Goal: Information Seeking & Learning: Learn about a topic

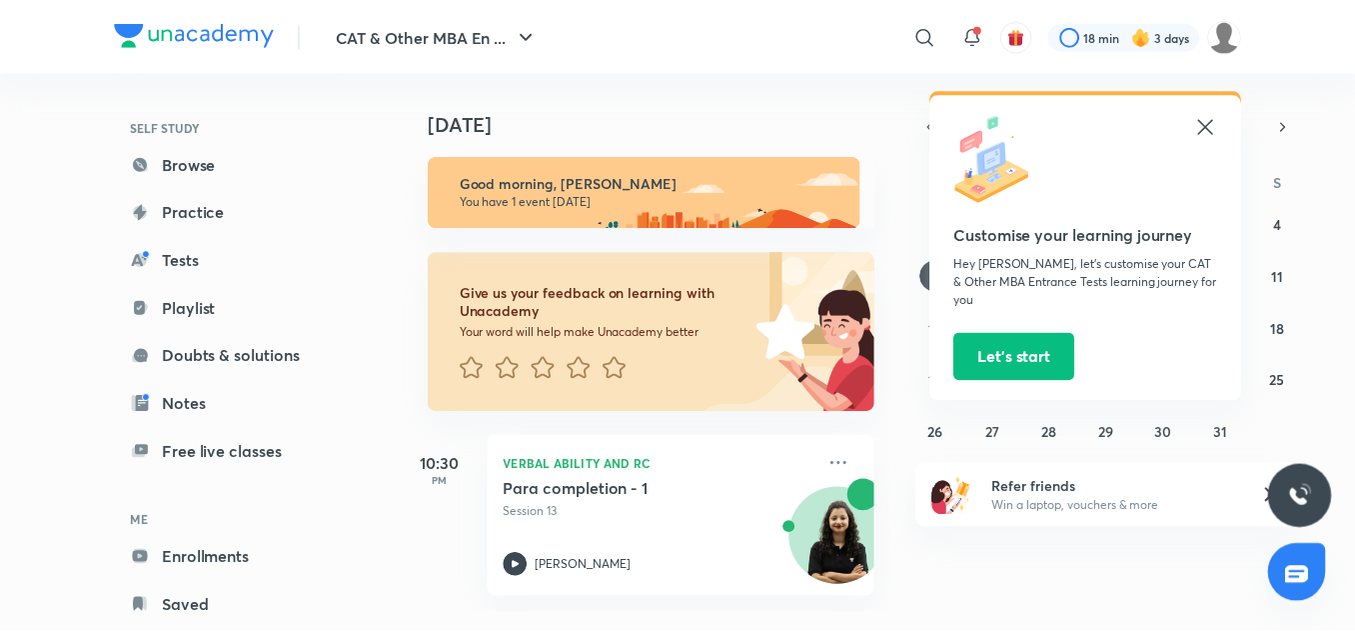
scroll to position [171, 0]
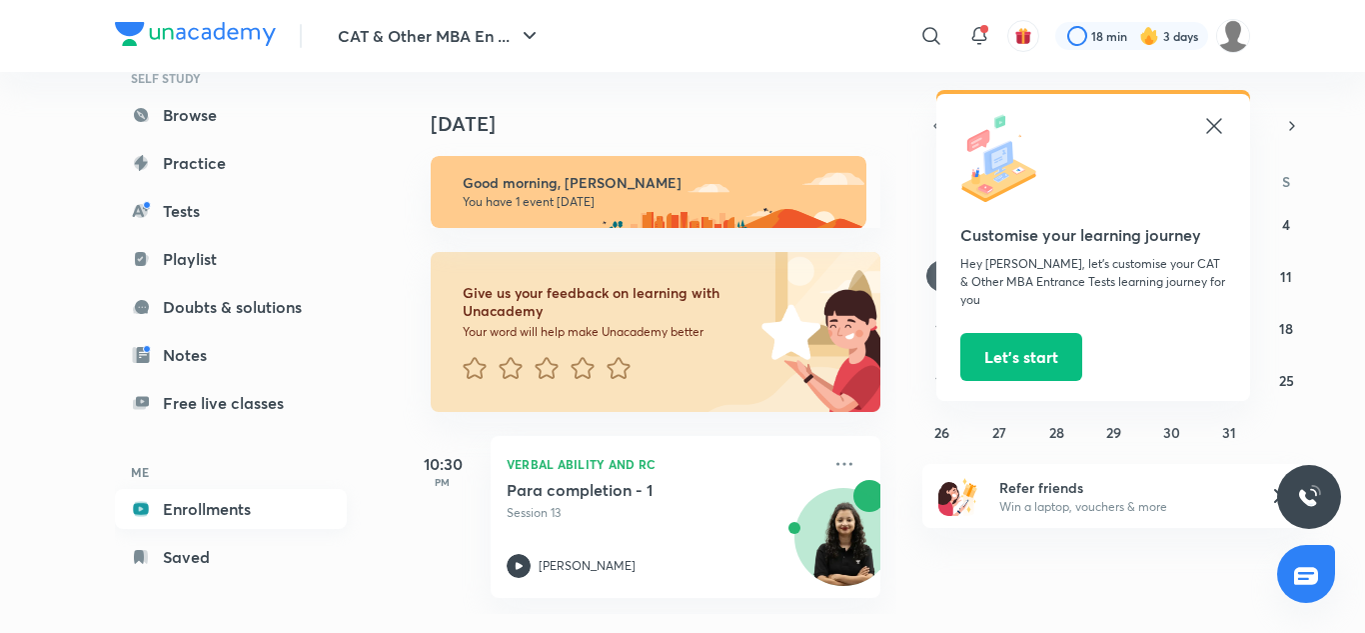
click at [233, 515] on link "Enrollments" at bounding box center [231, 509] width 232 height 40
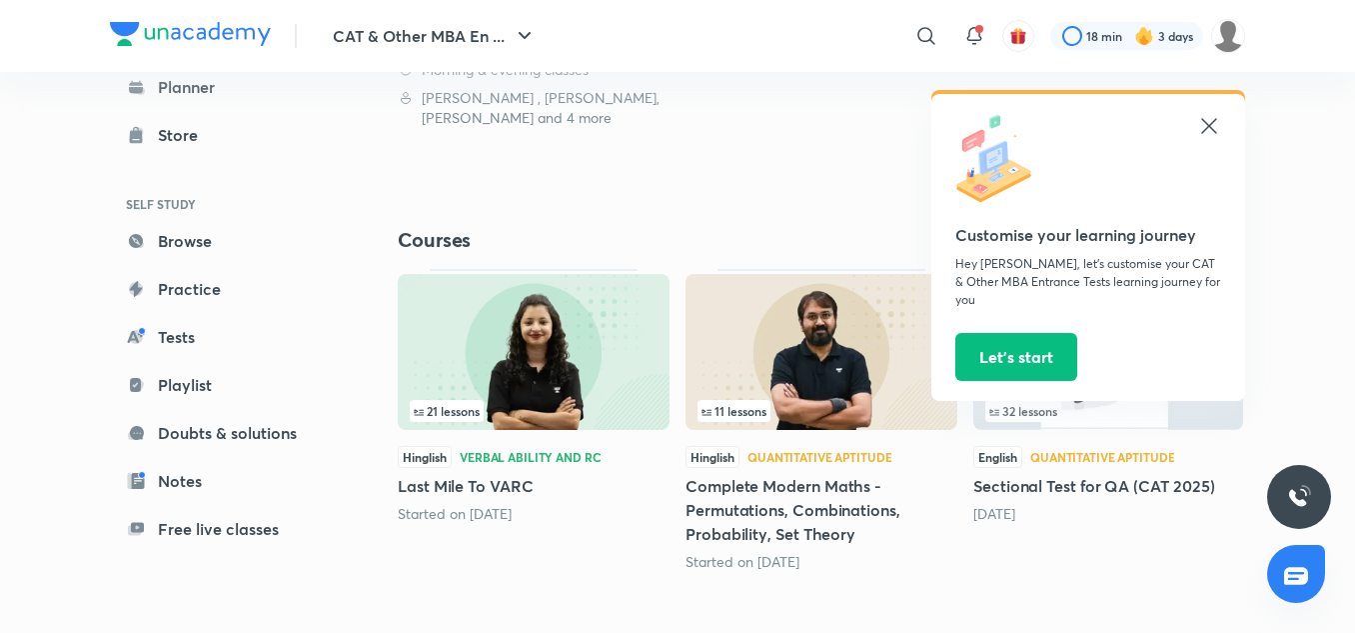
scroll to position [564, 0]
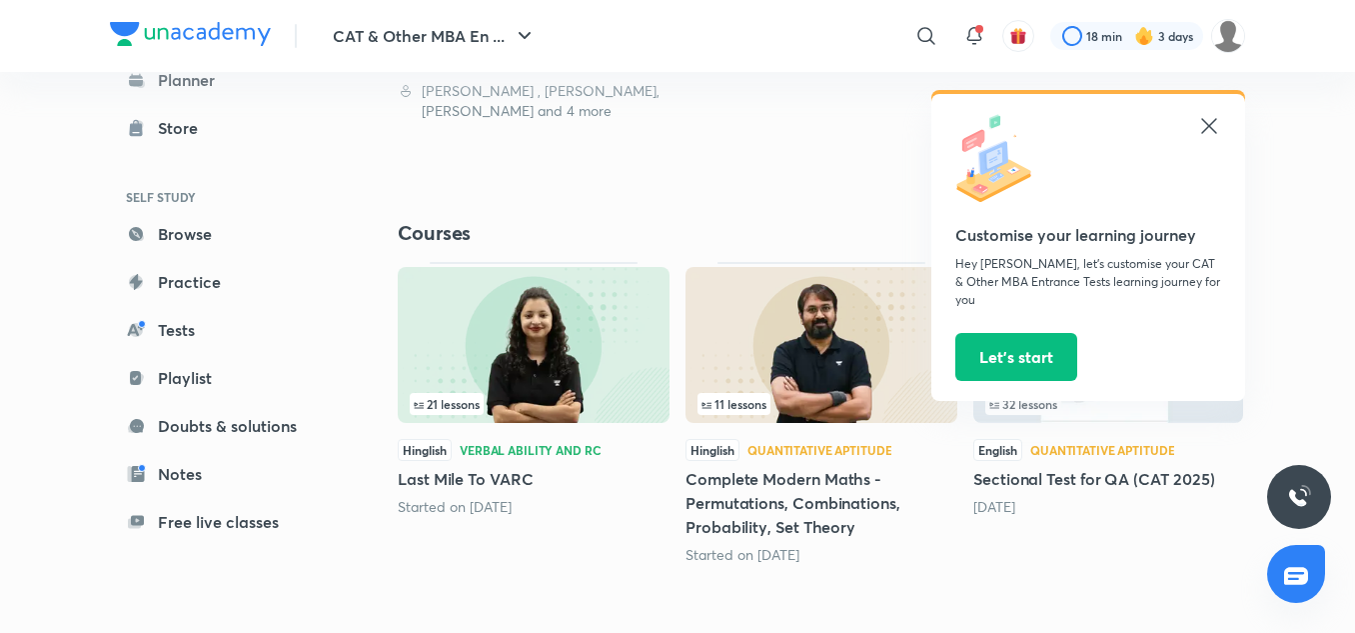
click at [1215, 130] on icon at bounding box center [1209, 126] width 24 height 24
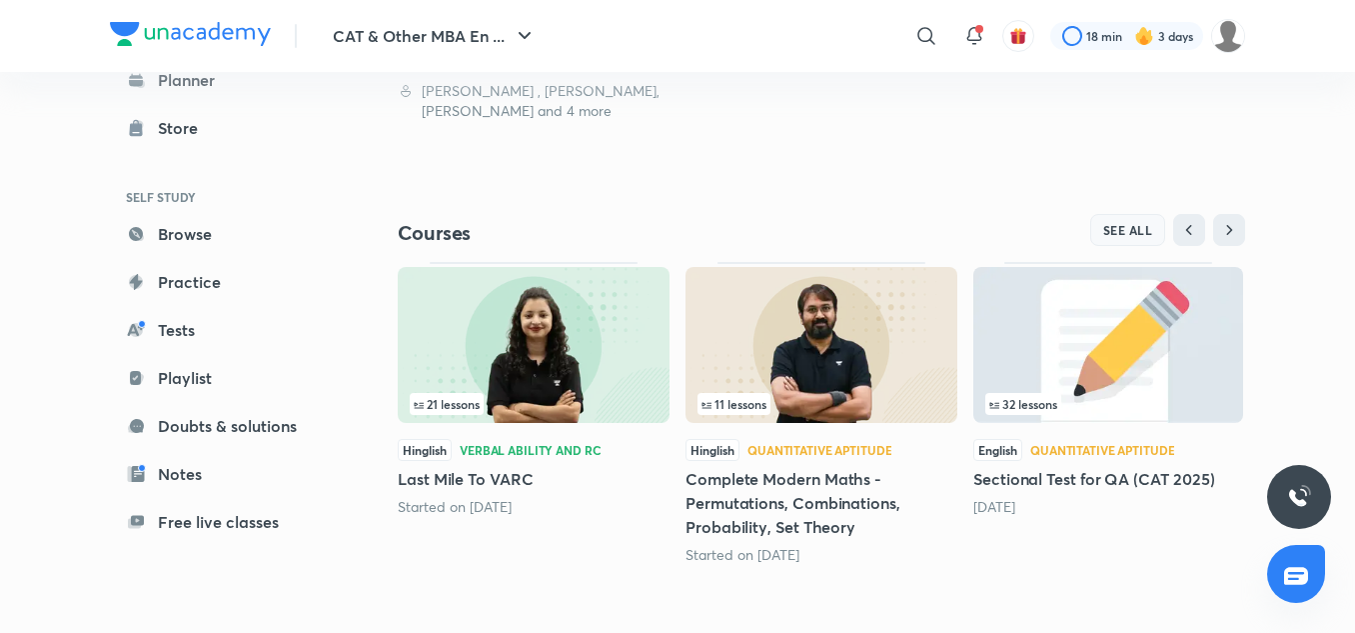
click at [1121, 240] on button "SEE ALL" at bounding box center [1129, 230] width 76 height 32
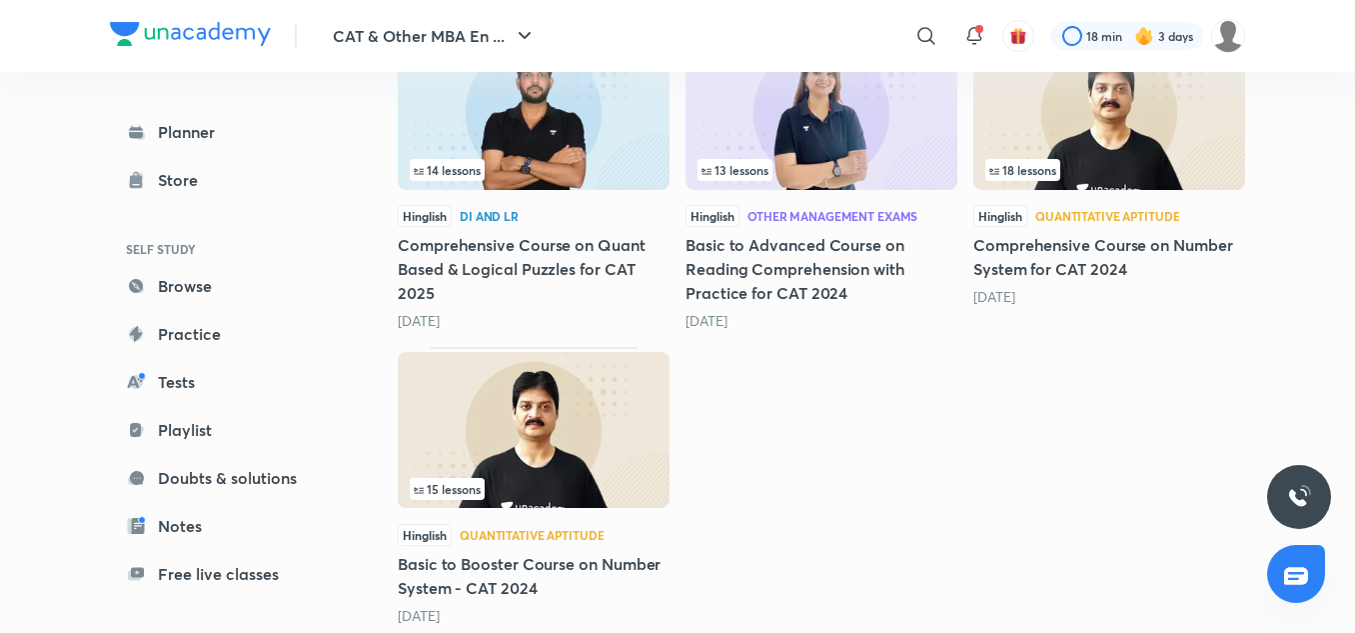
scroll to position [2468, 0]
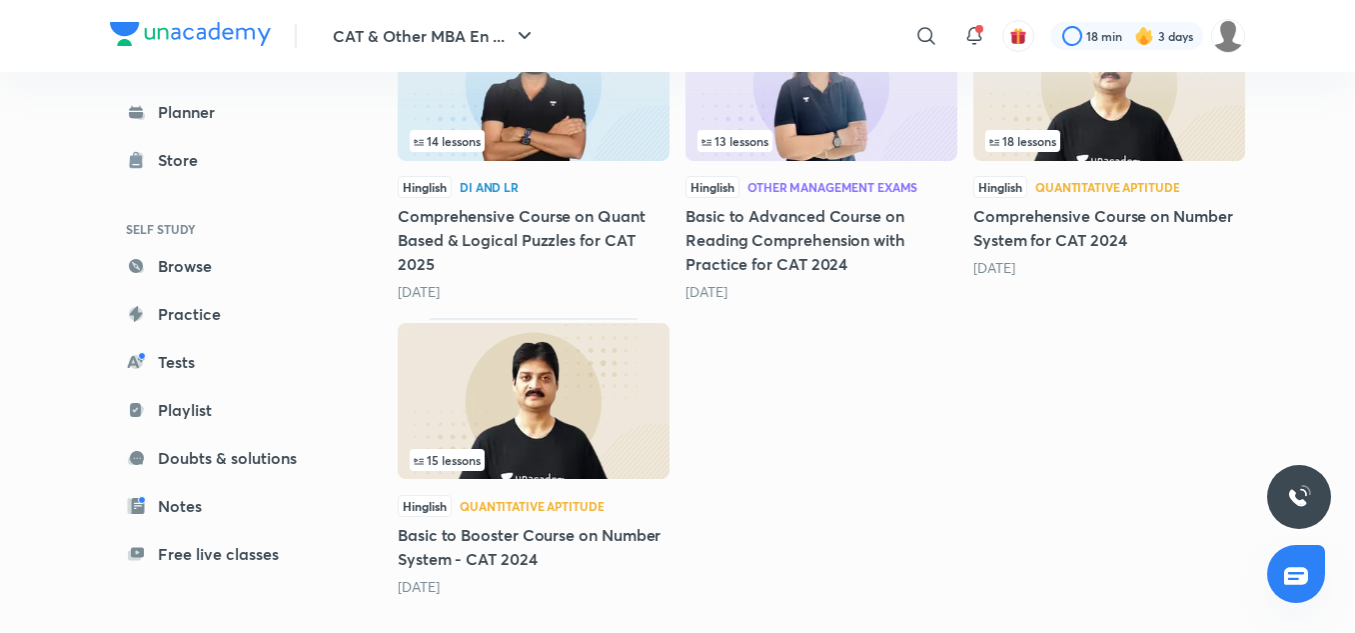
click at [571, 350] on img at bounding box center [534, 401] width 272 height 156
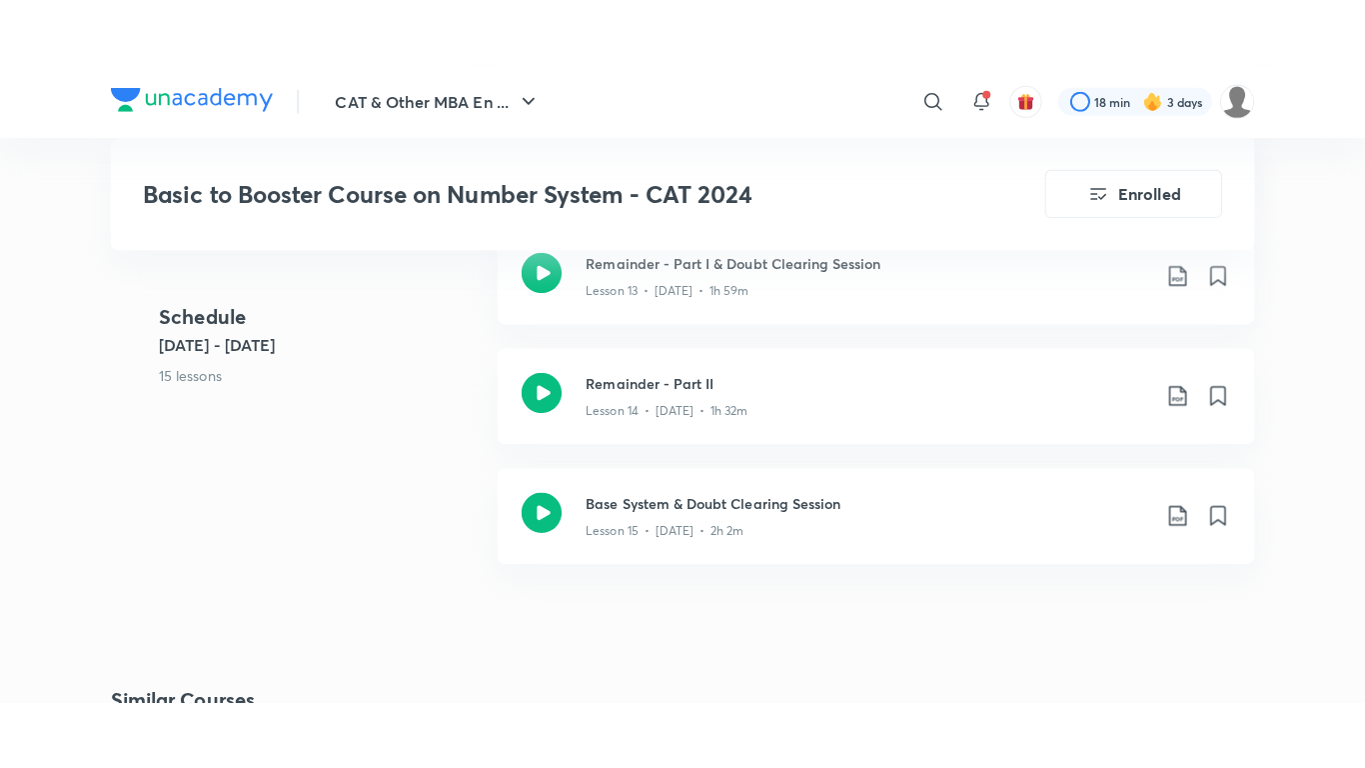
scroll to position [2639, 0]
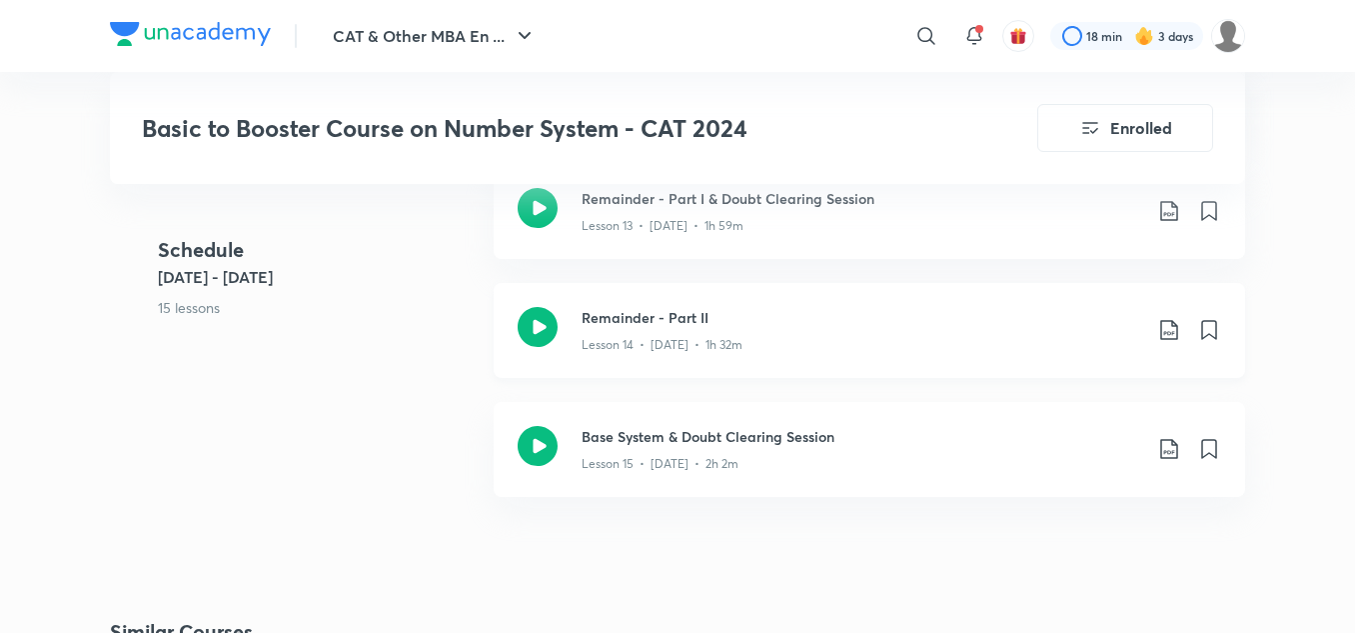
click at [548, 329] on icon at bounding box center [538, 327] width 40 height 40
